Goal: Task Accomplishment & Management: Manage account settings

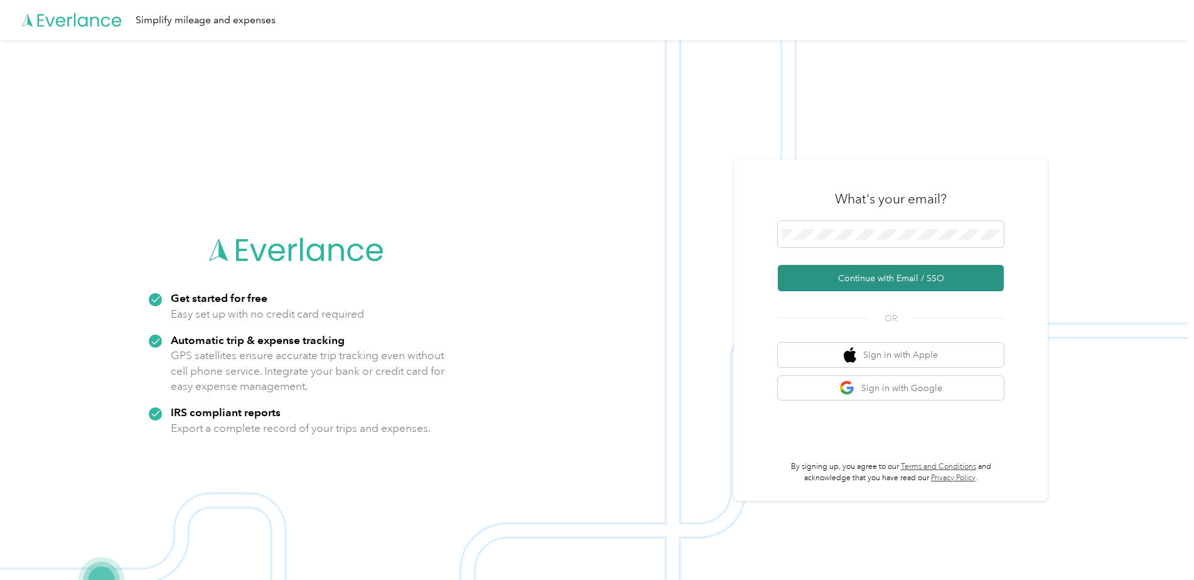
click at [833, 279] on button "Continue with Email / SSO" at bounding box center [891, 278] width 226 height 26
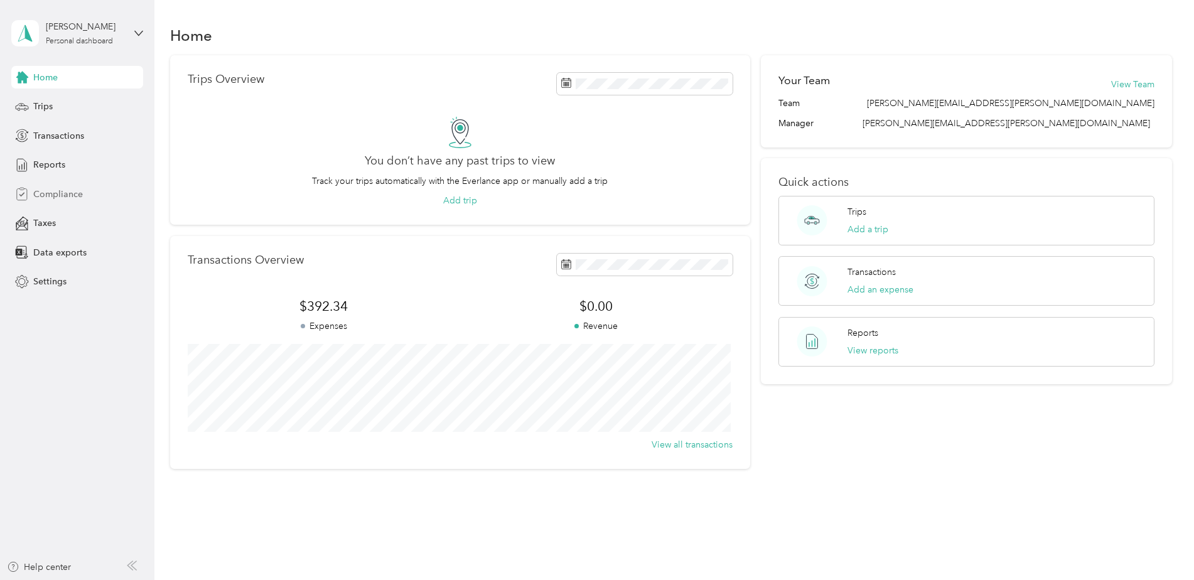
click at [56, 195] on span "Compliance" at bounding box center [58, 194] width 50 height 13
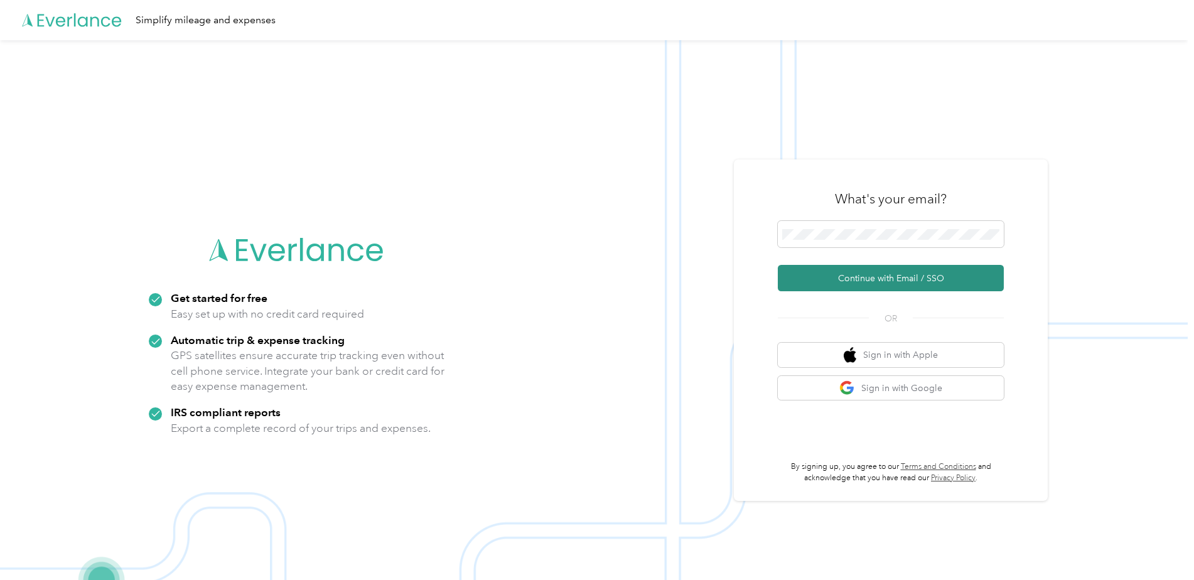
click at [586, 275] on button "Continue with Email / SSO" at bounding box center [891, 278] width 226 height 26
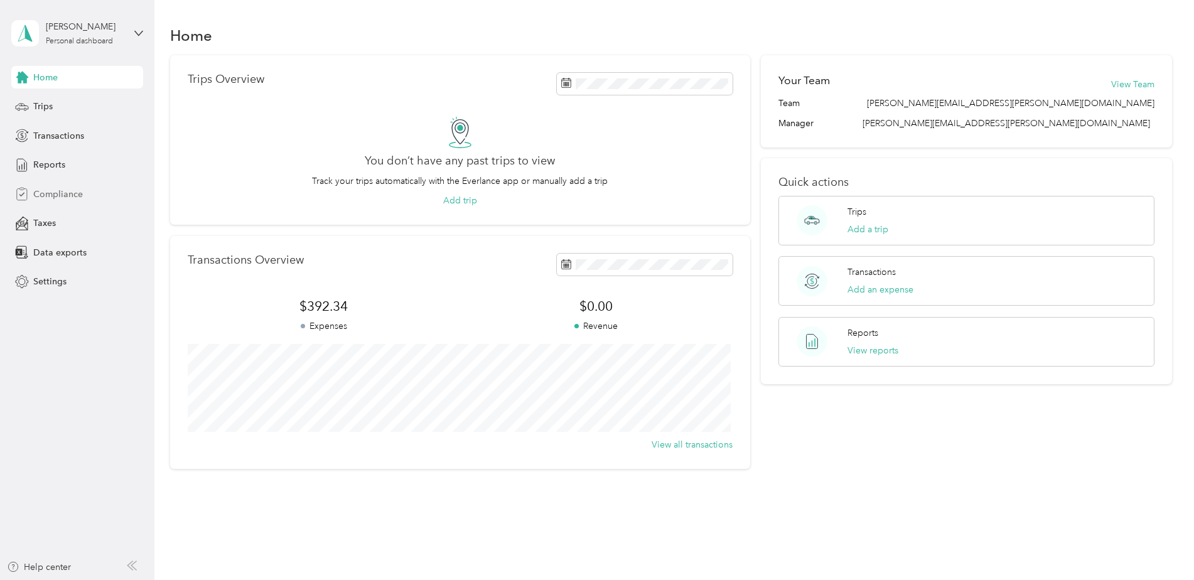
click at [49, 191] on span "Compliance" at bounding box center [58, 194] width 50 height 13
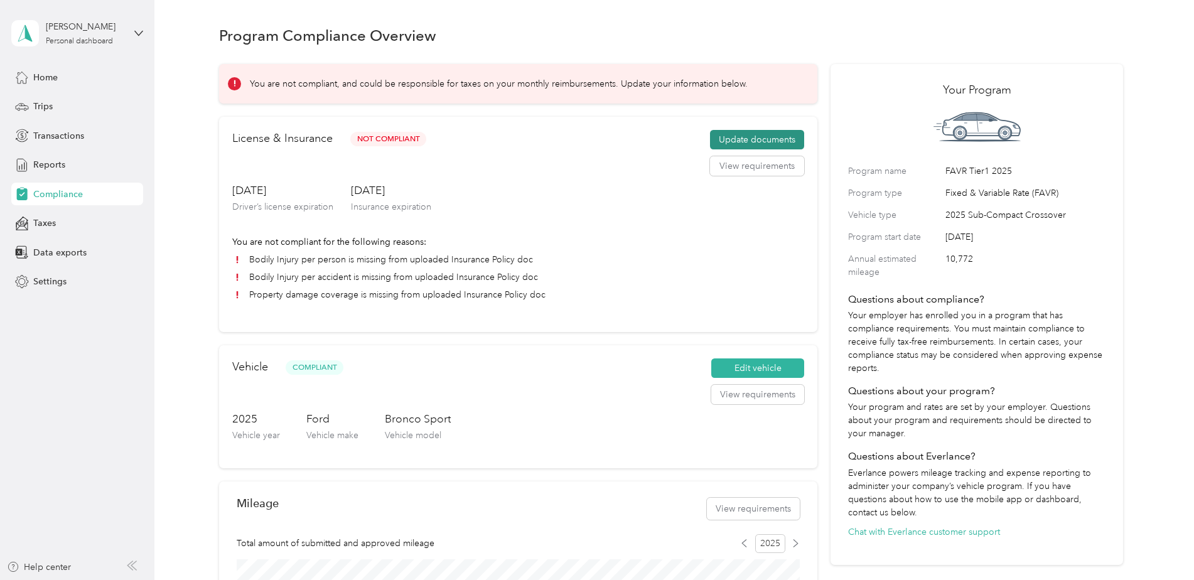
click at [734, 142] on button "Update documents" at bounding box center [757, 140] width 94 height 20
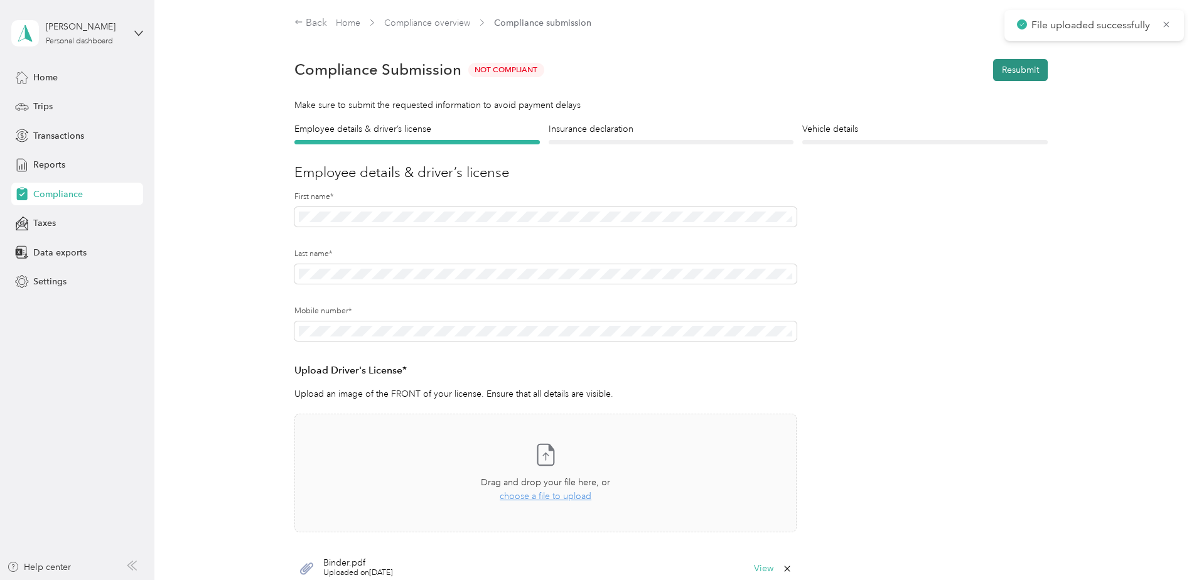
click at [1011, 68] on button "Resubmit" at bounding box center [1020, 70] width 55 height 22
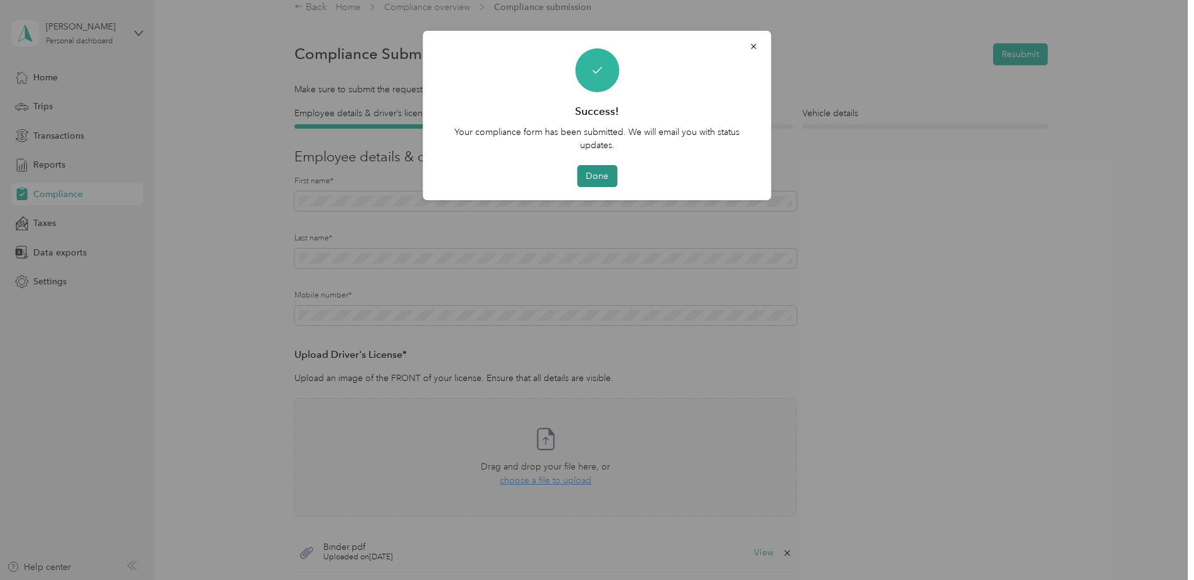
click at [586, 176] on button "Done" at bounding box center [597, 176] width 40 height 22
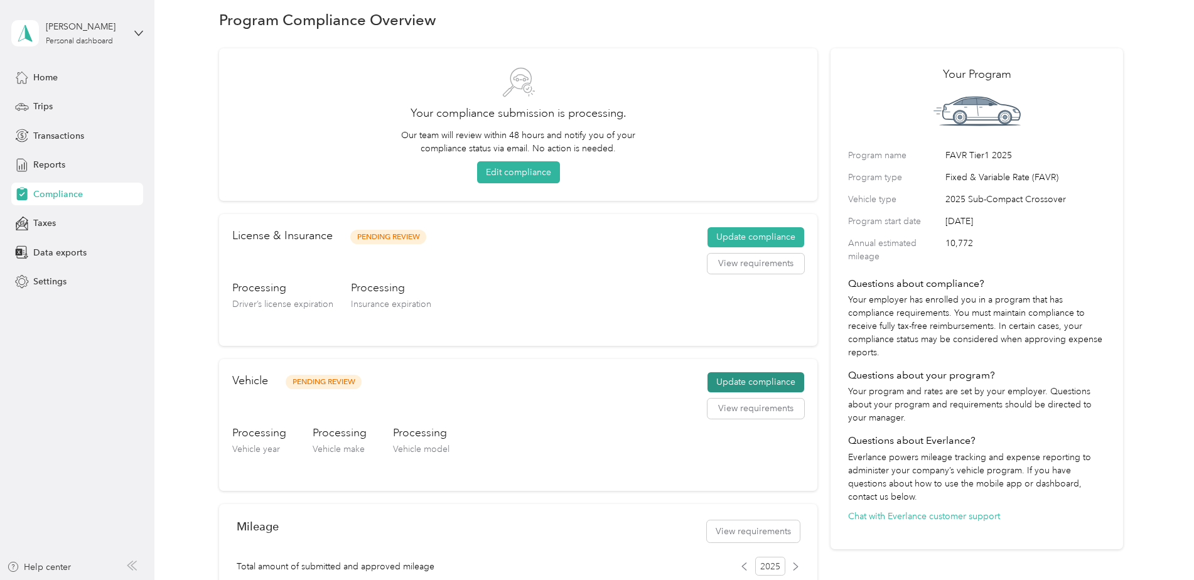
click at [749, 378] on button "Update compliance" at bounding box center [755, 382] width 97 height 20
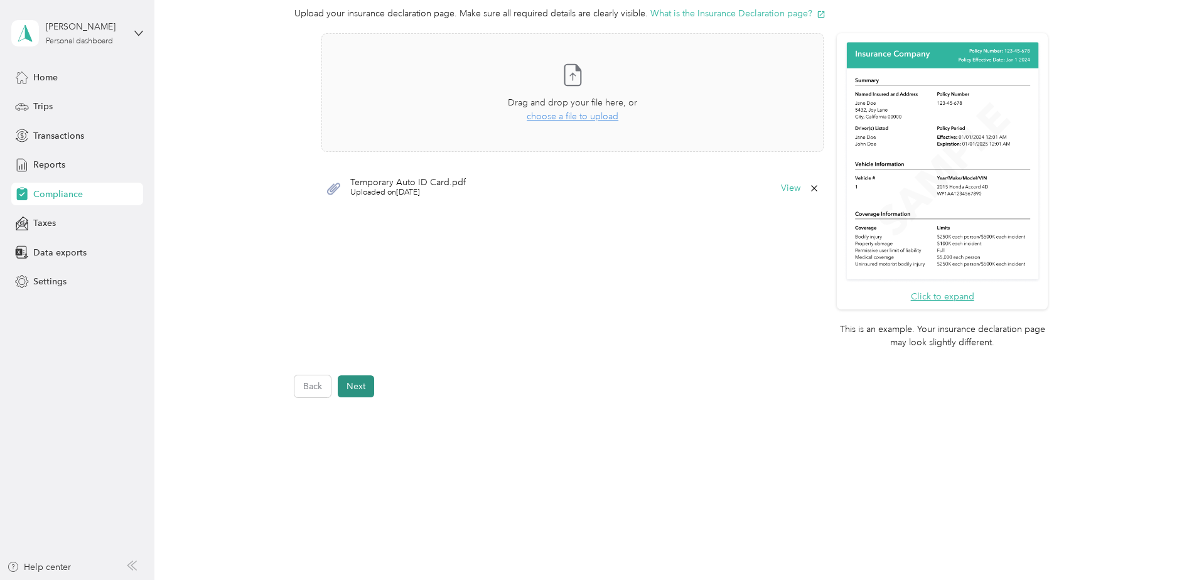
click at [355, 381] on button "Next" at bounding box center [356, 386] width 36 height 22
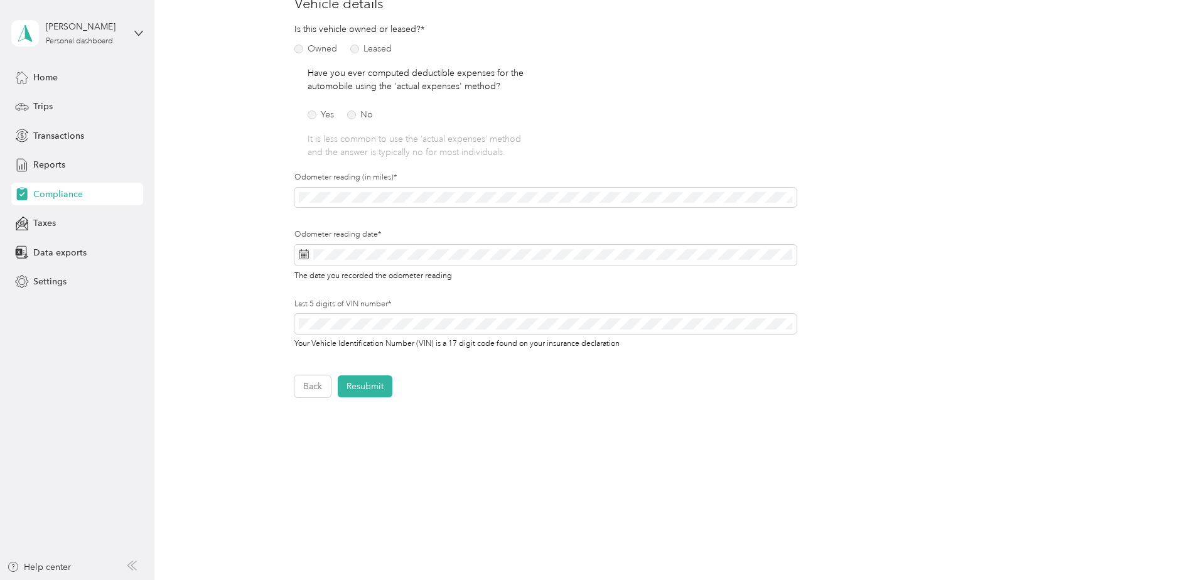
scroll to position [169, 0]
click at [268, 201] on div "Employee details & driver’s license License Insurance declaration Insurance Veh…" at bounding box center [671, 176] width 904 height 444
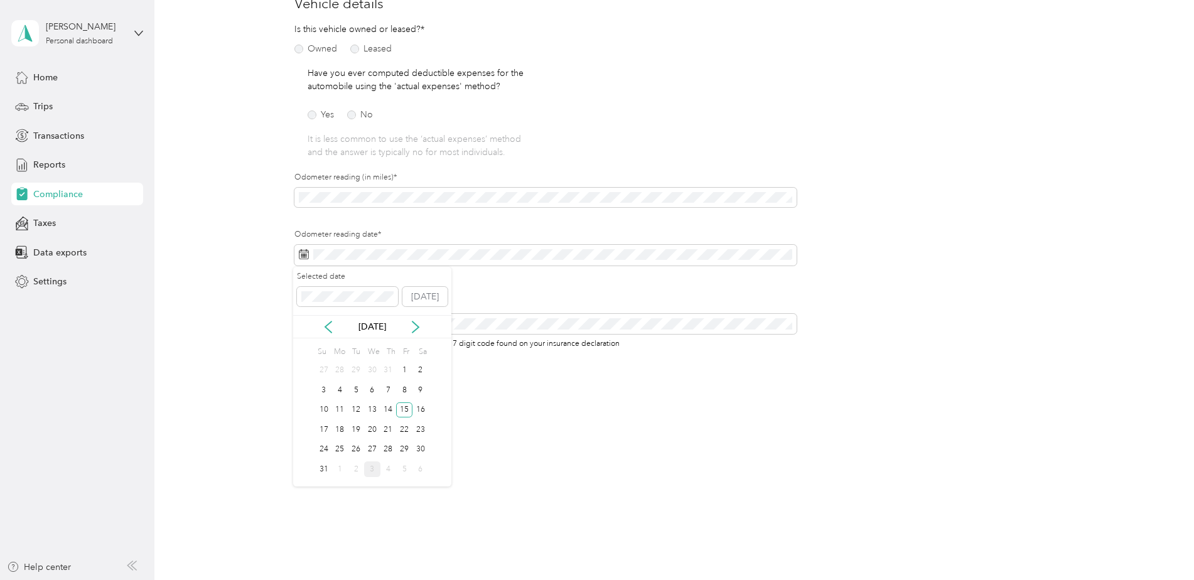
click at [376, 471] on div "3" at bounding box center [372, 469] width 16 height 16
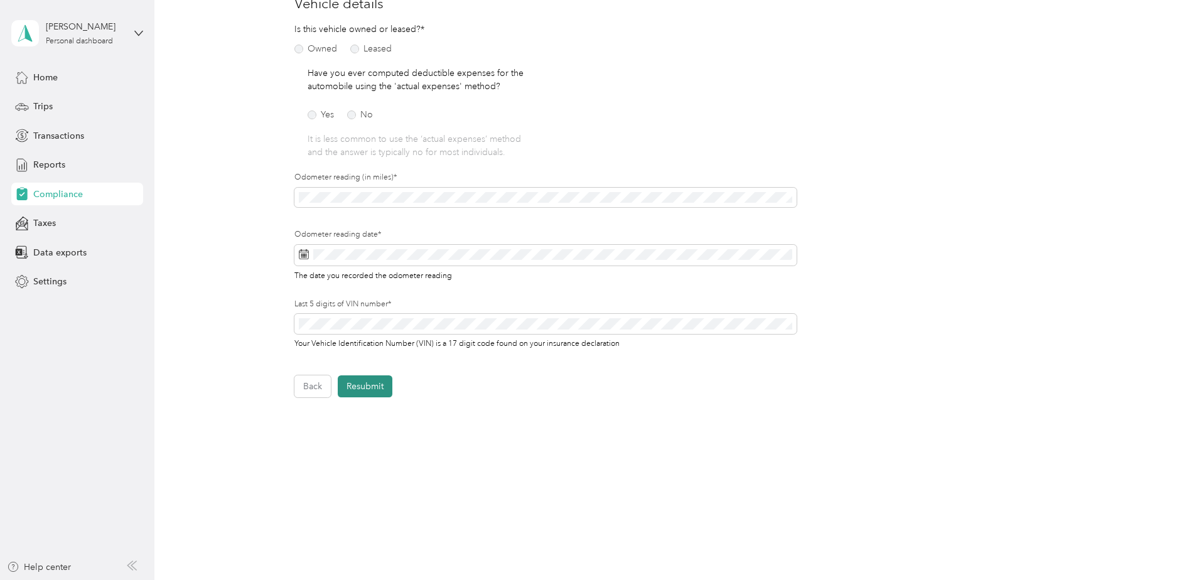
click at [373, 396] on button "Resubmit" at bounding box center [365, 386] width 55 height 22
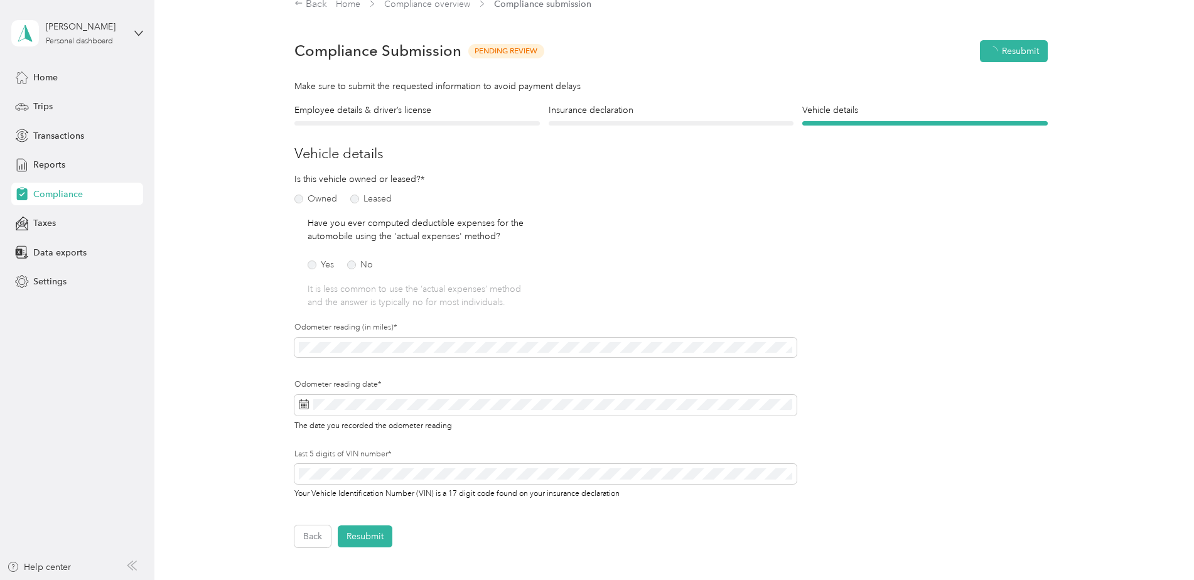
scroll to position [16, 0]
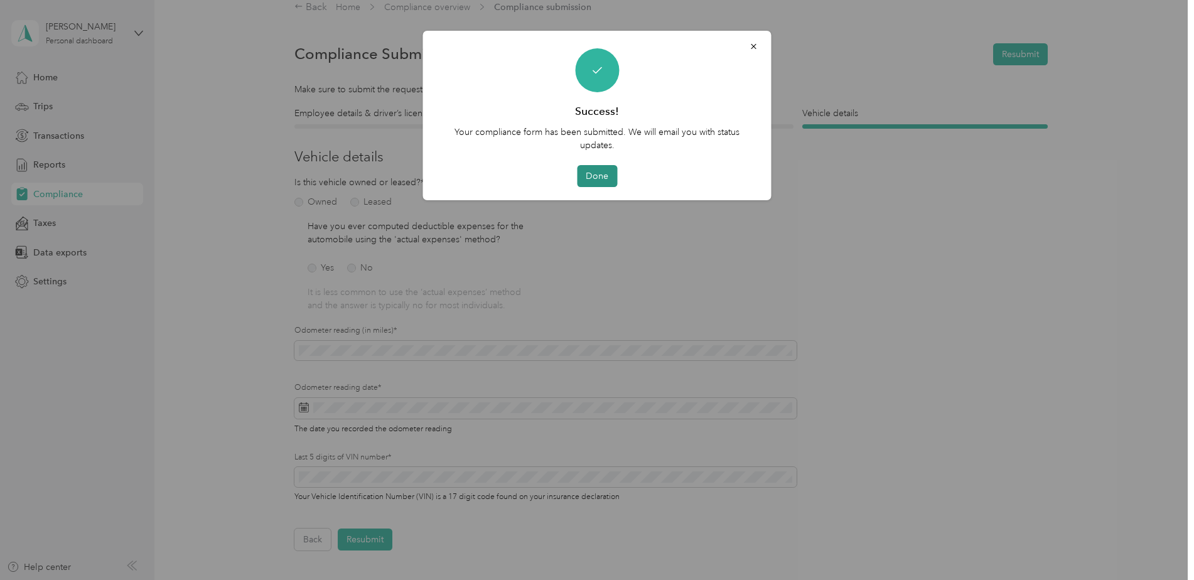
click at [594, 176] on button "Done" at bounding box center [597, 176] width 40 height 22
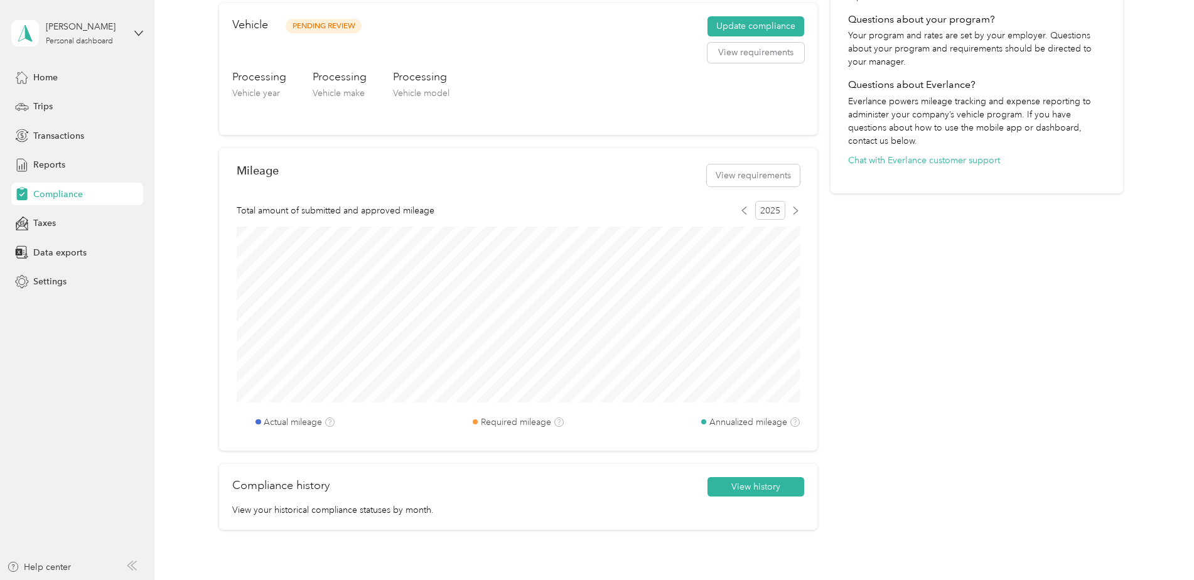
scroll to position [377, 0]
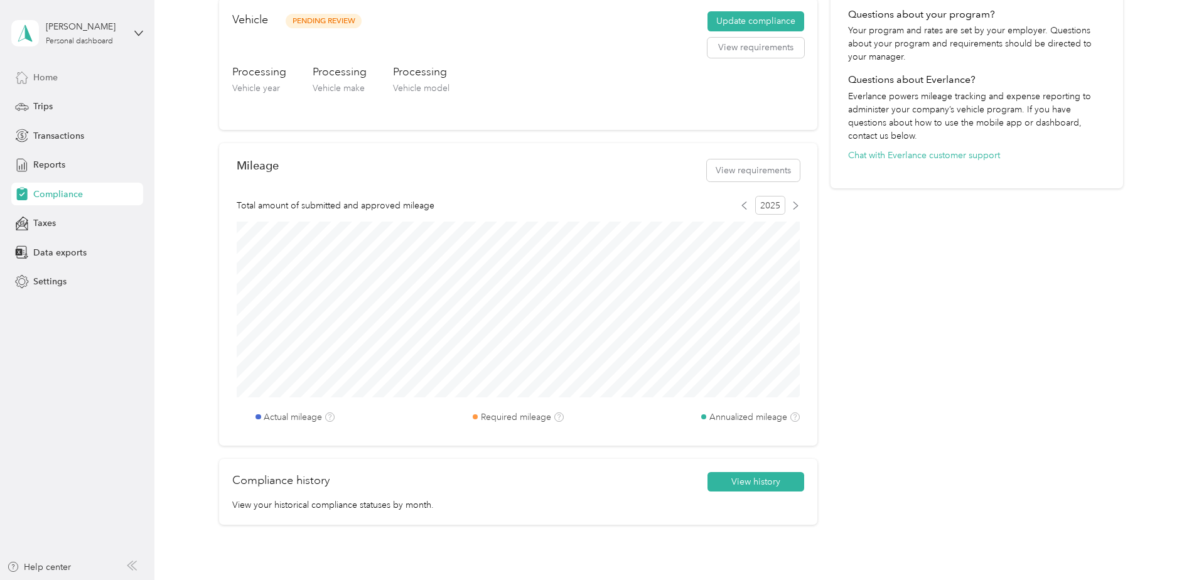
click at [35, 77] on span "Home" at bounding box center [45, 77] width 24 height 13
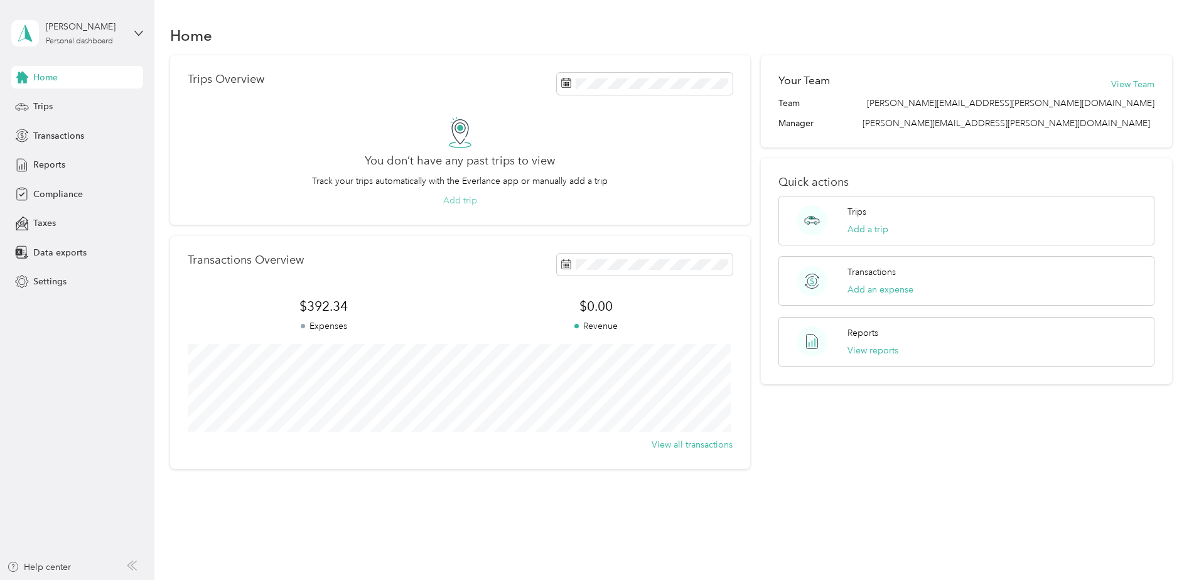
click at [463, 205] on button "Add trip" at bounding box center [460, 200] width 34 height 13
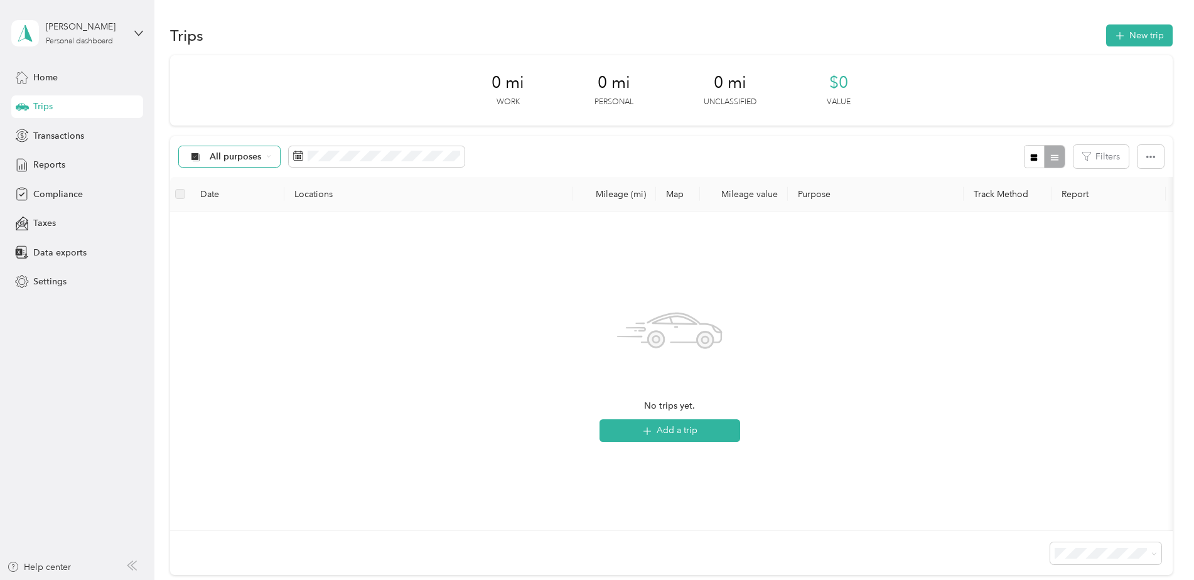
click at [200, 156] on icon at bounding box center [196, 157] width 16 height 10
click at [415, 371] on div "No trips yet. Add a trip" at bounding box center [669, 371] width 979 height 299
click at [1047, 158] on div at bounding box center [1044, 156] width 41 height 23
click at [1034, 155] on icon "button" at bounding box center [1033, 157] width 7 height 7
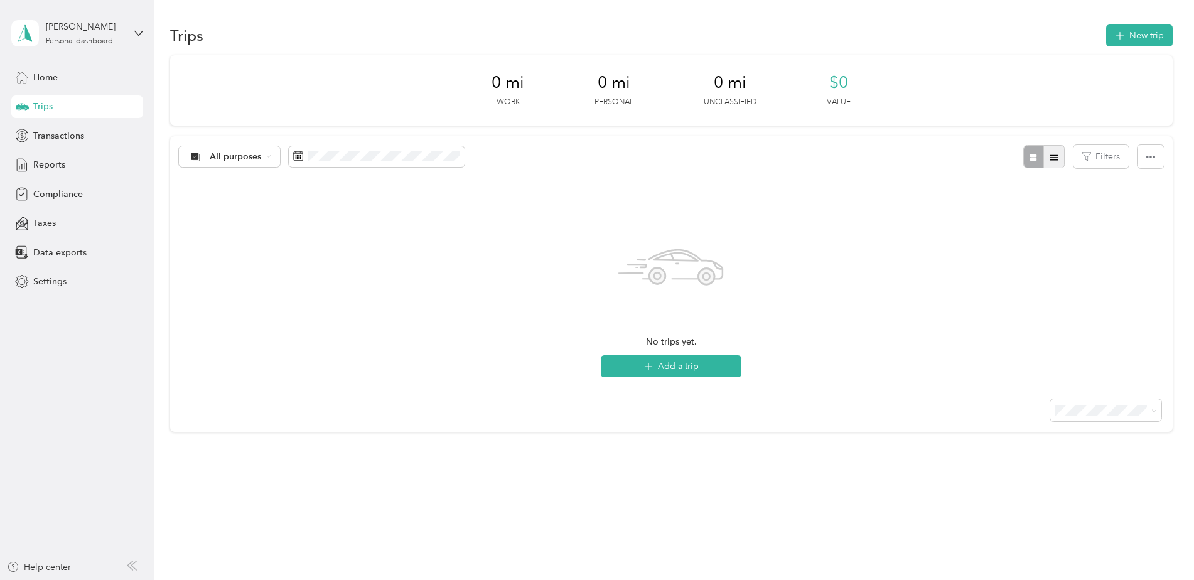
click at [1049, 161] on icon "button" at bounding box center [1053, 157] width 9 height 9
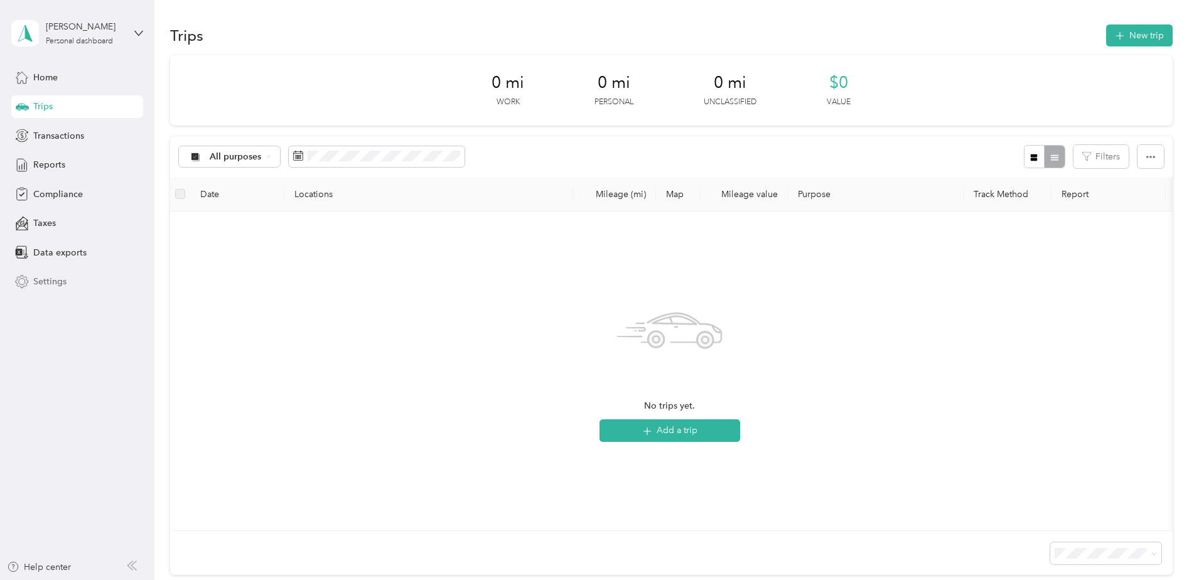
click at [45, 279] on span "Settings" at bounding box center [49, 281] width 33 height 13
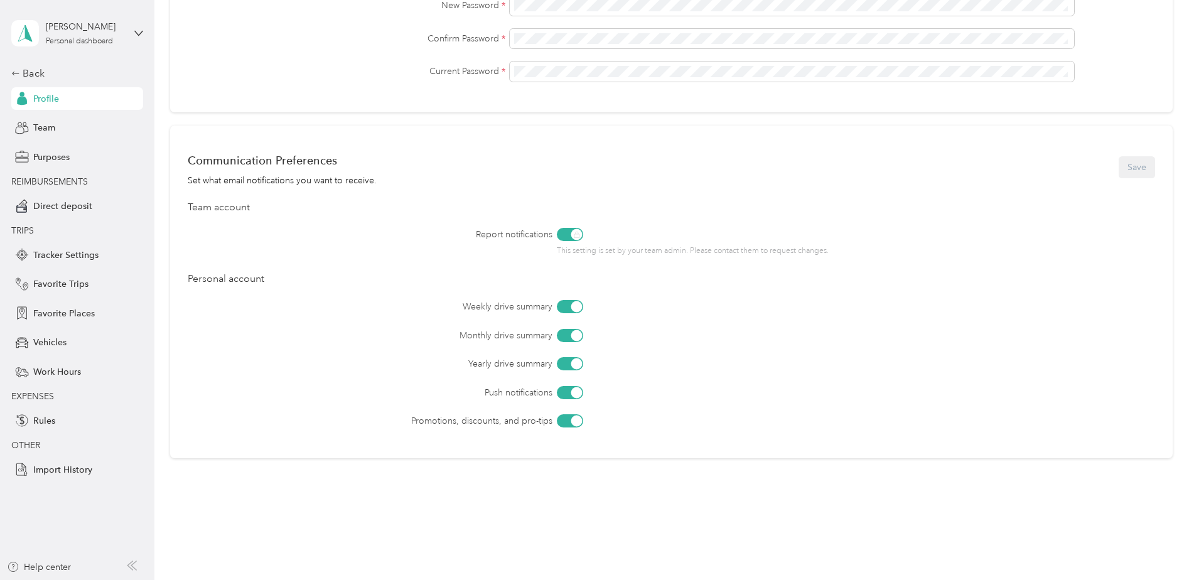
scroll to position [421, 0]
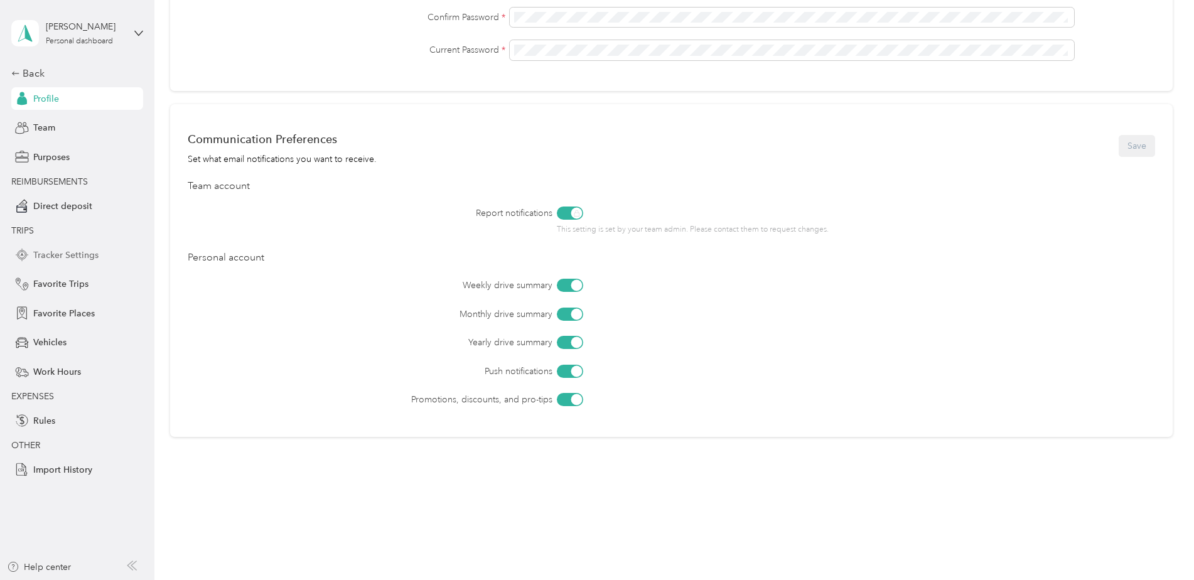
click at [45, 257] on span "Tracker Settings" at bounding box center [65, 255] width 65 height 13
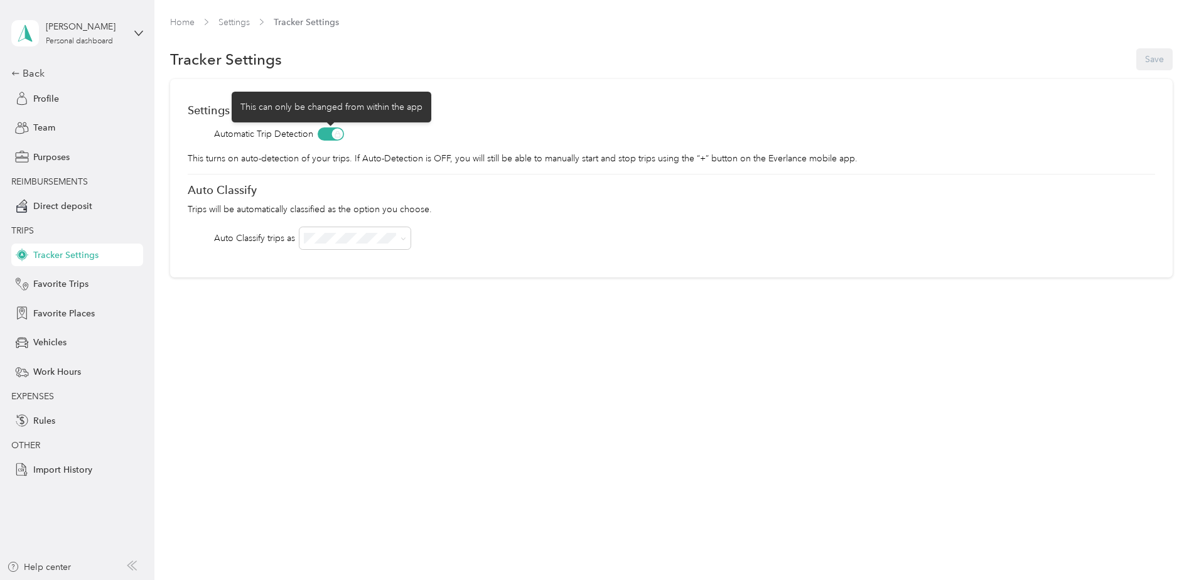
click at [336, 131] on span at bounding box center [331, 133] width 26 height 13
click at [320, 135] on span at bounding box center [331, 133] width 26 height 13
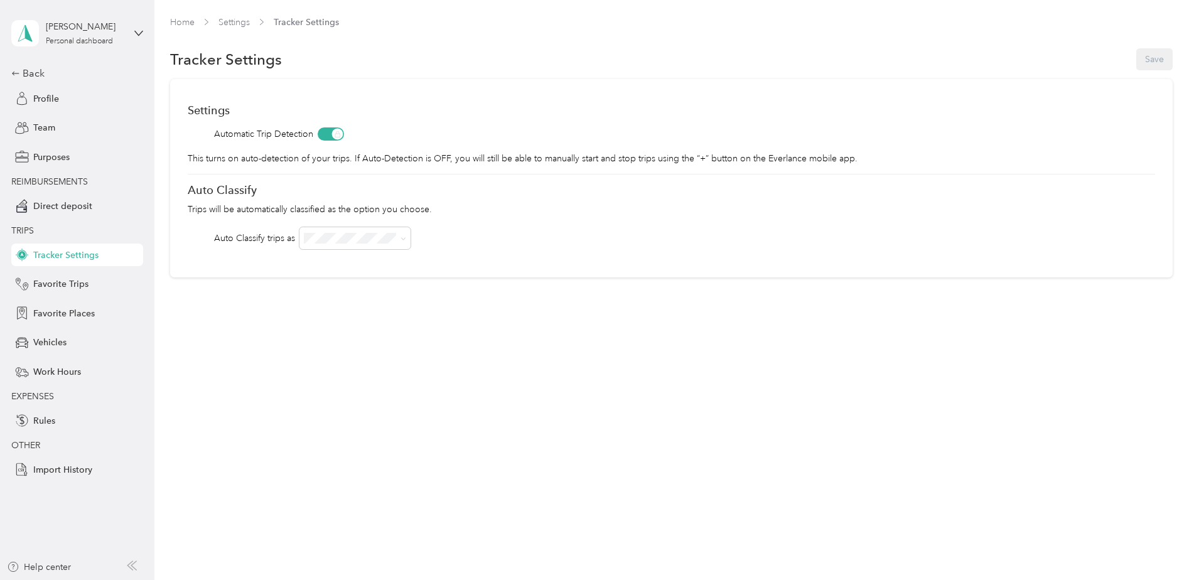
drag, startPoint x: 336, startPoint y: 131, endPoint x: 301, endPoint y: 139, distance: 35.3
click at [301, 139] on div "Automatic Trip Detection" at bounding box center [671, 133] width 967 height 13
drag, startPoint x: 338, startPoint y: 132, endPoint x: 313, endPoint y: 133, distance: 25.1
click at [311, 134] on div "Automatic Trip Detection" at bounding box center [671, 133] width 967 height 13
click at [241, 377] on div "Home Settings Tracker Settings Tracker Settings Save Settings Automatic Trip De…" at bounding box center [670, 290] width 1033 height 580
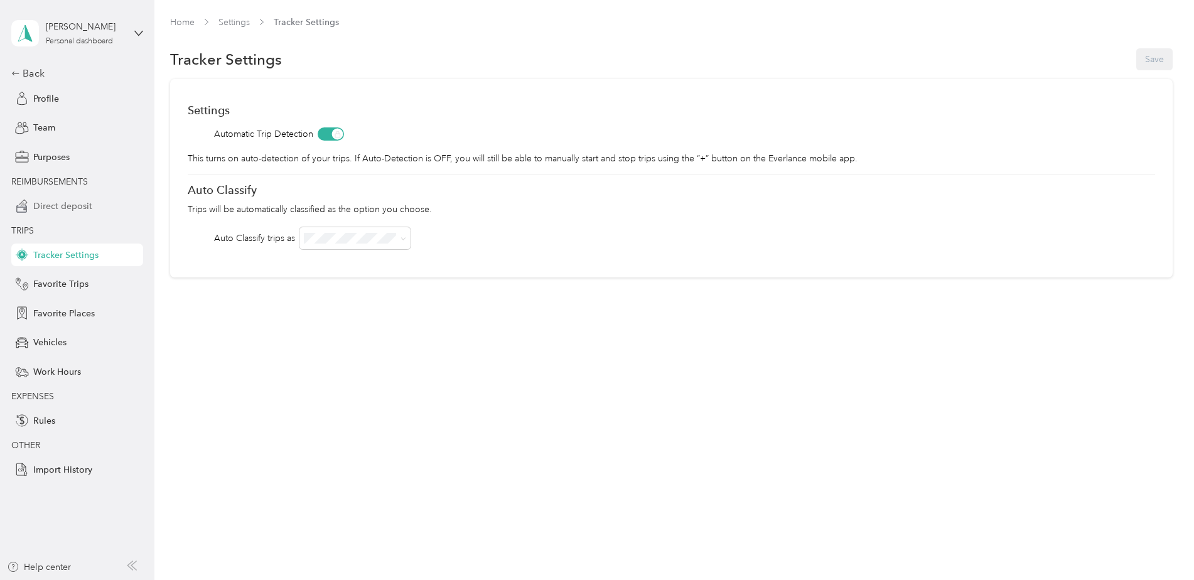
click at [50, 200] on span "Direct deposit" at bounding box center [62, 206] width 59 height 13
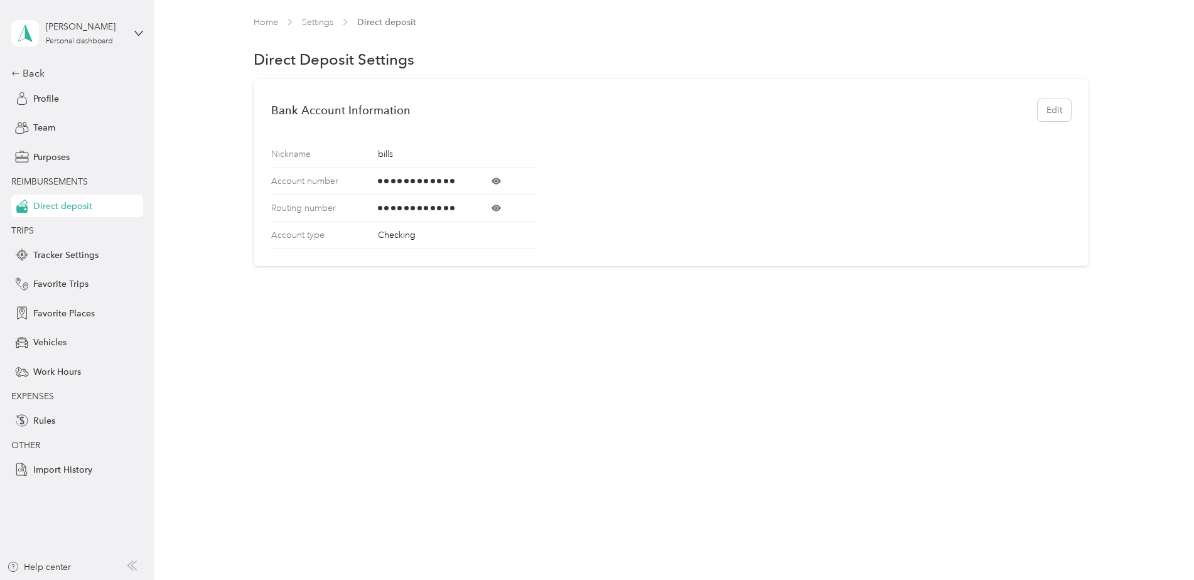
click at [497, 178] on icon at bounding box center [495, 181] width 9 height 6
click at [498, 205] on icon at bounding box center [495, 208] width 9 height 6
click at [538, 352] on div "Home Settings Direct deposit Direct Deposit Settings Bank Account Information E…" at bounding box center [670, 290] width 1033 height 580
click at [46, 128] on span "Team" at bounding box center [44, 127] width 22 height 13
